Goal: Communication & Community: Share content

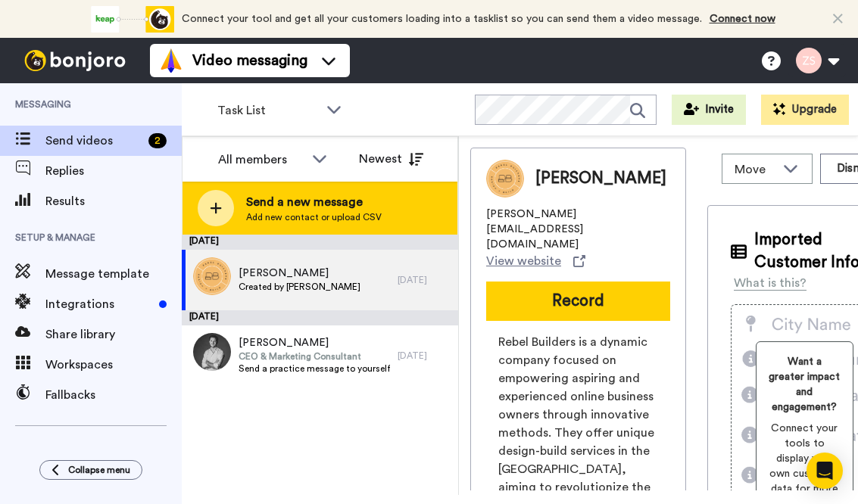
click at [351, 201] on span "Send a new message" at bounding box center [314, 202] width 136 height 18
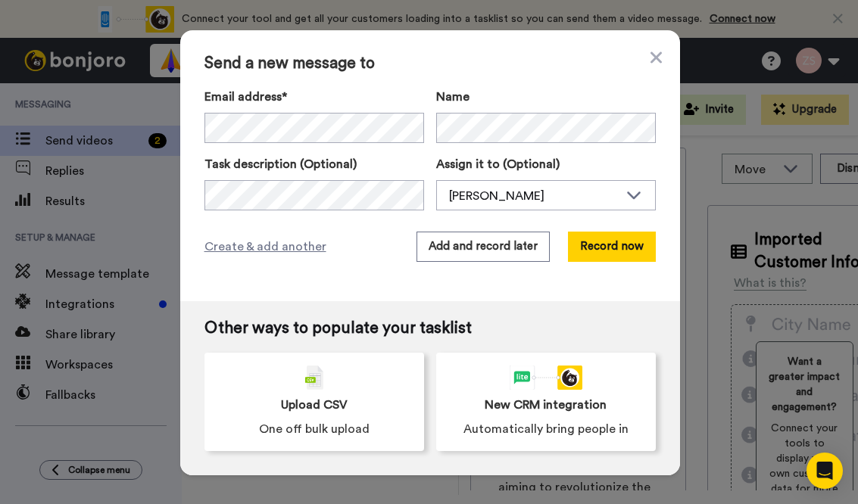
click at [447, 111] on div "Name" at bounding box center [546, 115] width 220 height 55
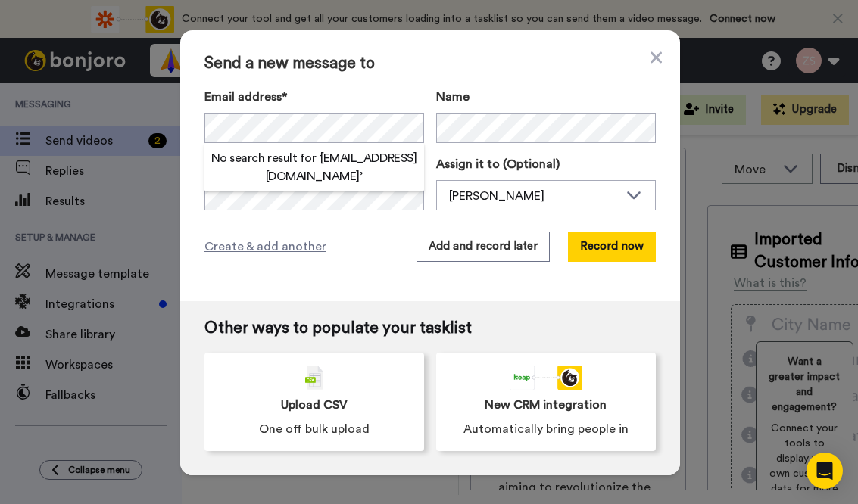
click at [379, 74] on div "Send a new message to Email address* No search result for ‘ ssday1997@gmail.com…" at bounding box center [430, 165] width 500 height 271
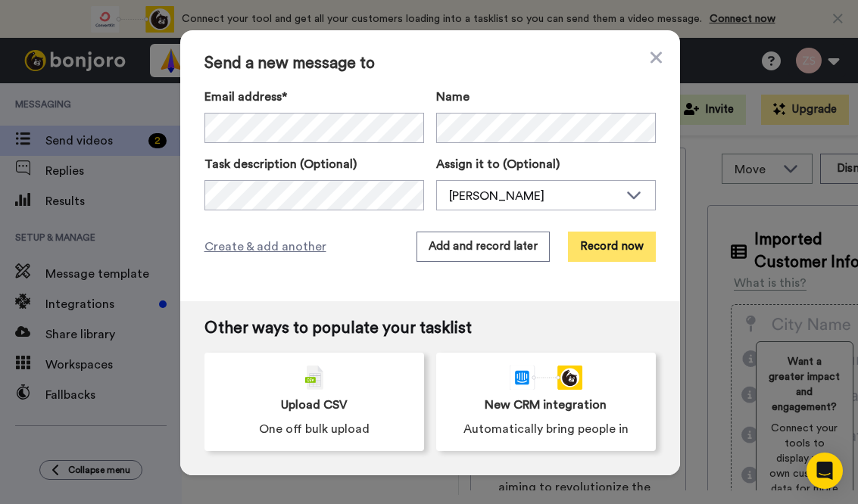
click at [616, 254] on button "Record now" at bounding box center [612, 247] width 88 height 30
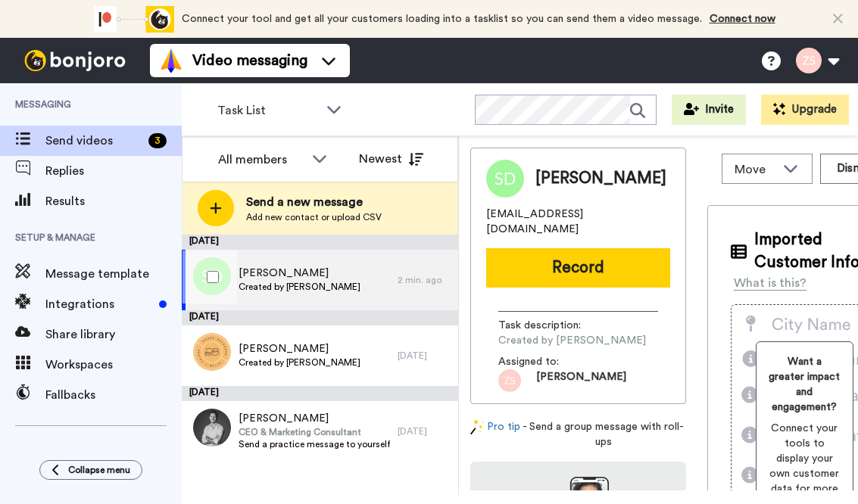
click at [327, 270] on span "[PERSON_NAME]" at bounding box center [300, 273] width 122 height 15
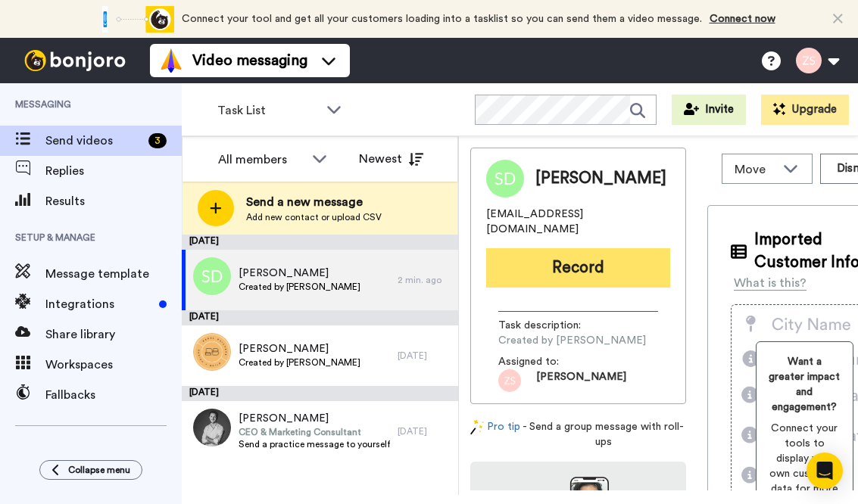
click at [624, 257] on button "Record" at bounding box center [578, 267] width 184 height 39
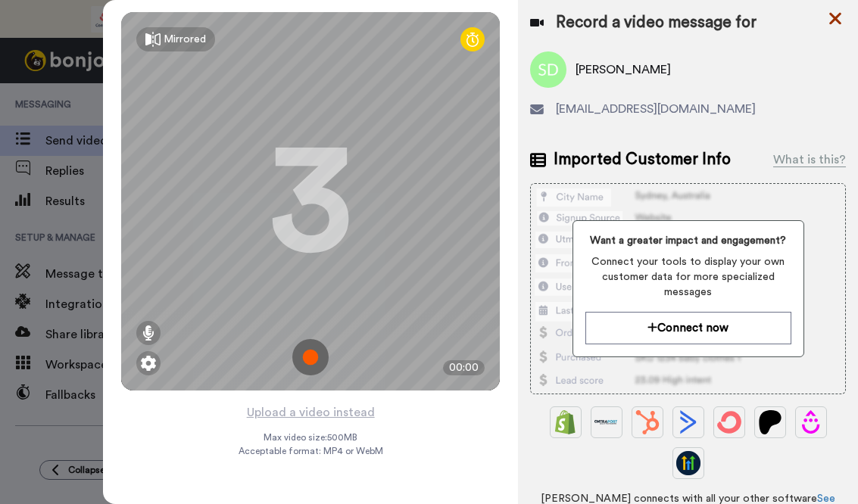
click at [830, 15] on icon at bounding box center [835, 19] width 12 height 12
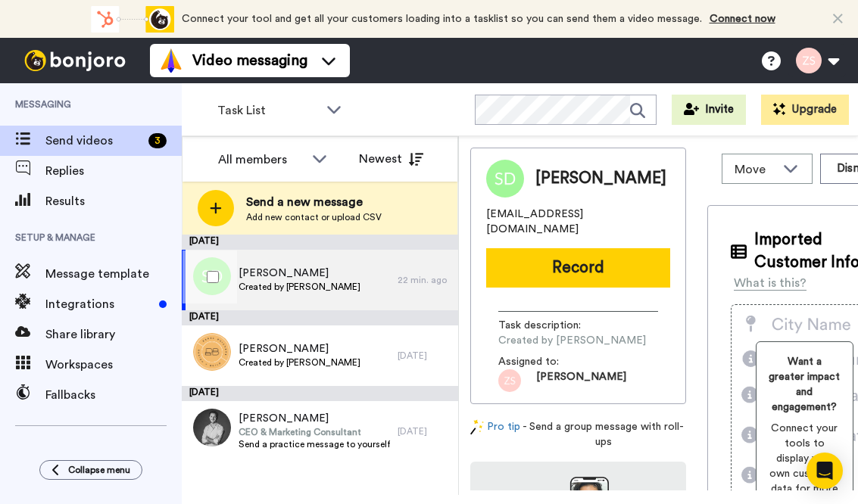
click at [328, 279] on span "[PERSON_NAME]" at bounding box center [300, 273] width 122 height 15
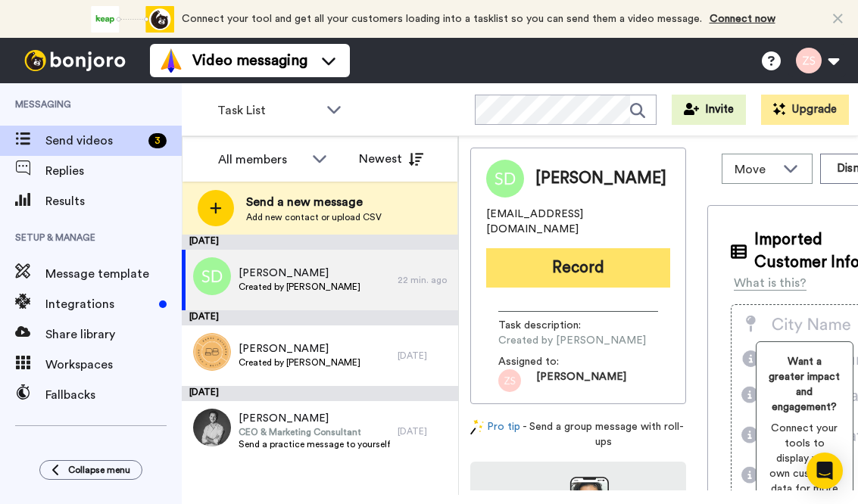
click at [557, 254] on button "Record" at bounding box center [578, 267] width 184 height 39
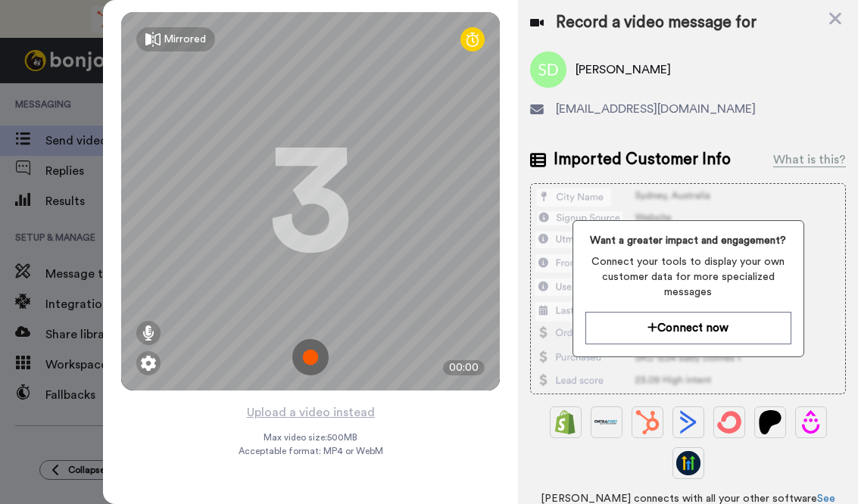
click at [308, 360] on img at bounding box center [310, 357] width 36 height 36
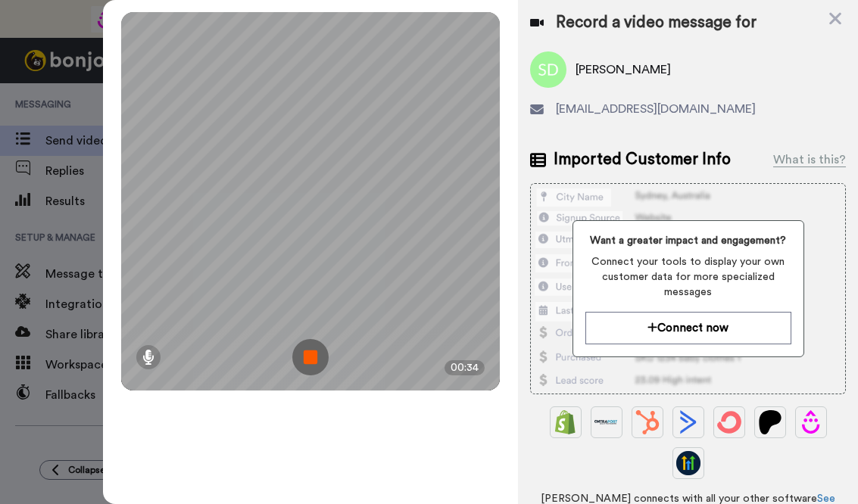
click at [308, 358] on img at bounding box center [310, 357] width 36 height 36
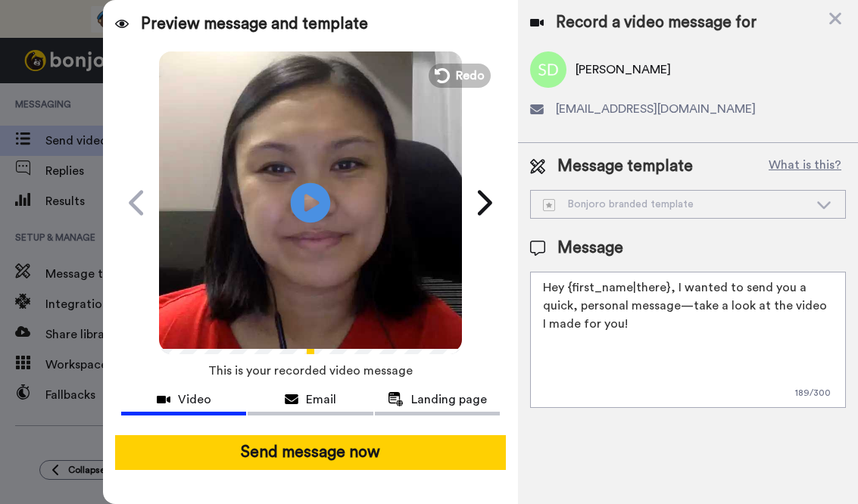
click at [313, 189] on icon at bounding box center [311, 202] width 40 height 40
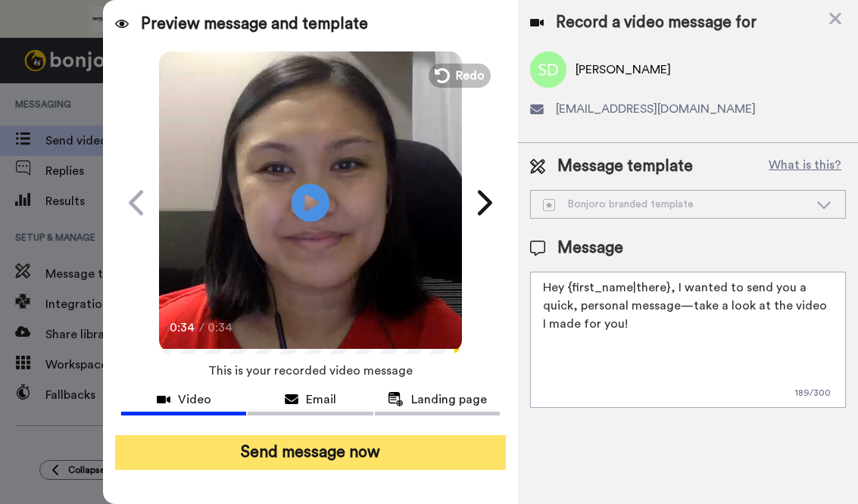
click at [332, 457] on button "Send message now" at bounding box center [310, 452] width 391 height 35
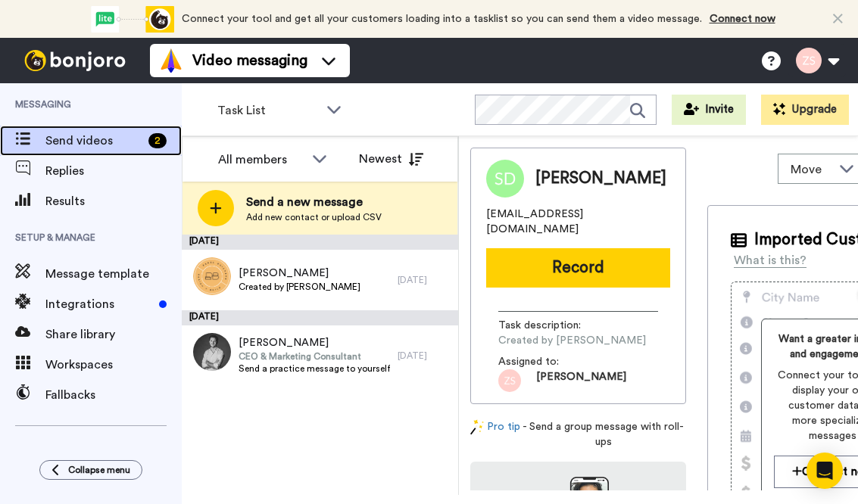
click at [102, 139] on span "Send videos" at bounding box center [93, 141] width 97 height 18
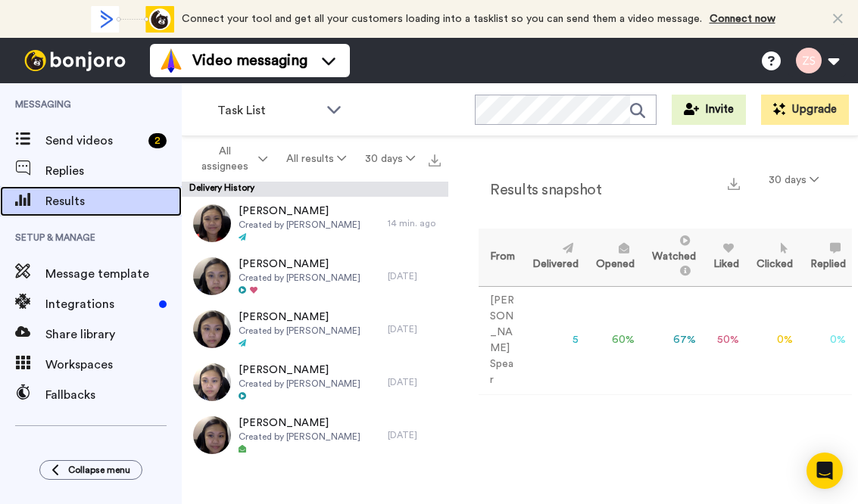
click at [63, 205] on span "Results" at bounding box center [113, 201] width 136 height 18
